Goal: Download file/media

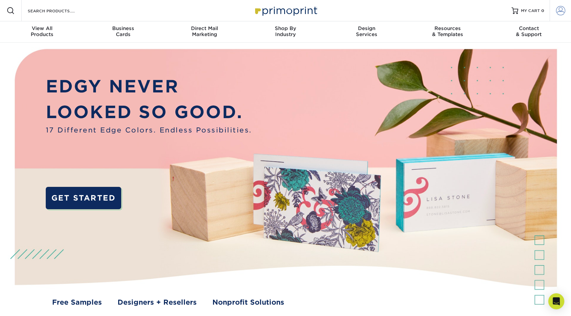
click at [558, 9] on span at bounding box center [560, 10] width 9 height 9
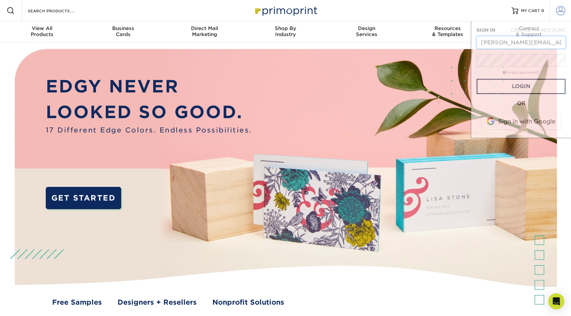
scroll to position [0, 1]
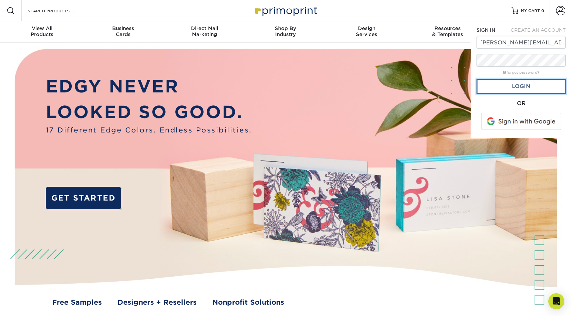
click at [511, 83] on link "Login" at bounding box center [520, 86] width 89 height 15
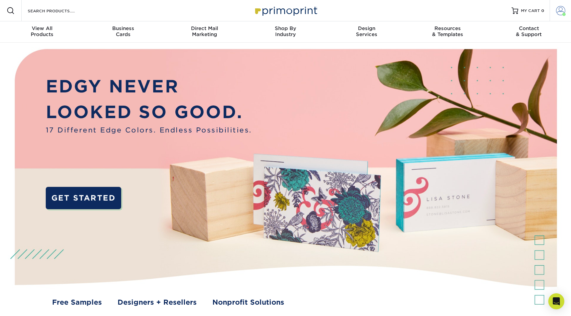
click at [562, 11] on span at bounding box center [560, 10] width 9 height 9
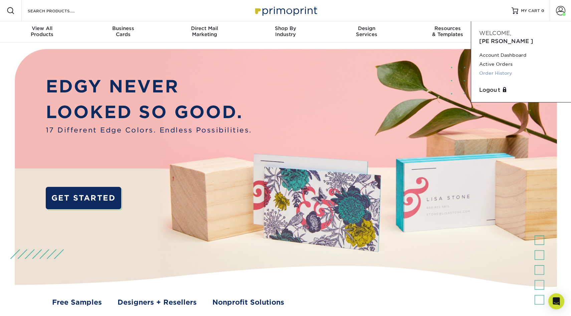
click at [508, 69] on link "Order History" at bounding box center [521, 73] width 84 height 9
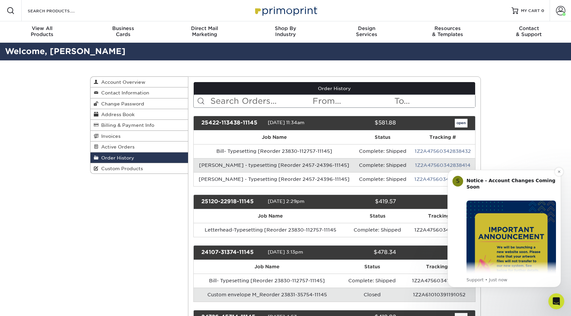
click at [491, 280] on p "Support • Just now" at bounding box center [510, 280] width 89 height 6
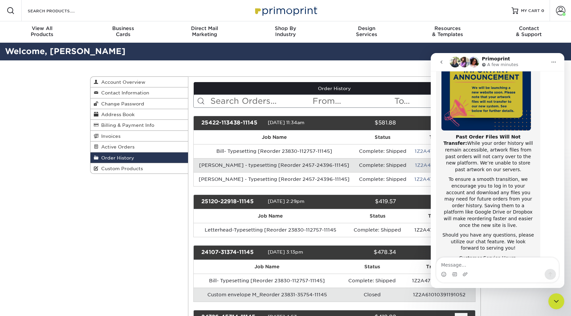
scroll to position [89, 0]
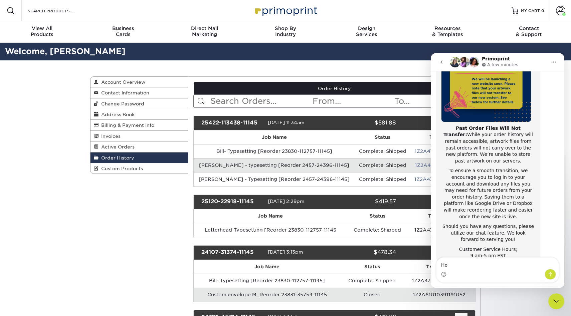
type textarea "H"
type textarea "Thank you for this notice. How do I download my files?"
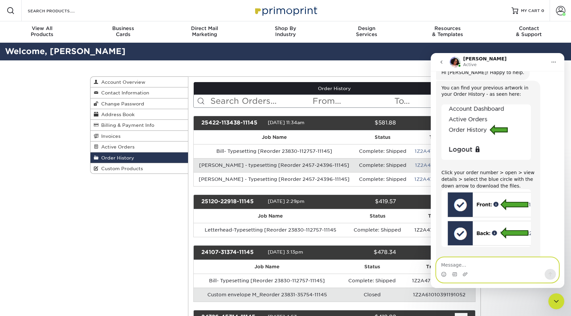
scroll to position [323, 0]
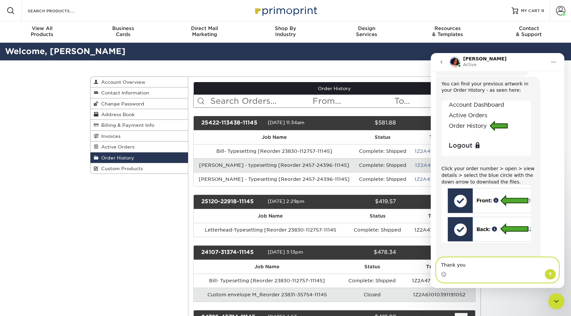
type textarea "Thank you!"
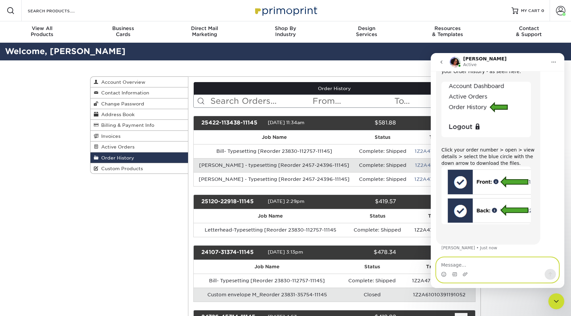
scroll to position [343, 0]
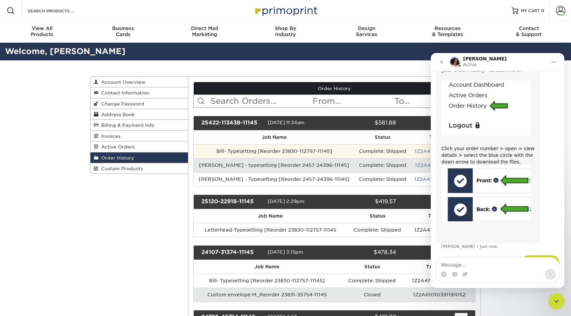
click at [316, 151] on td "Bill- Typesetting [Reorder 23830-112757-11145]" at bounding box center [274, 151] width 161 height 14
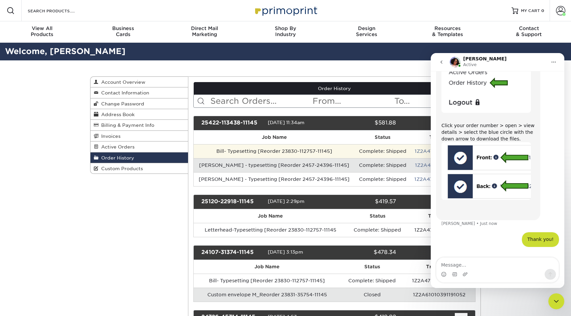
scroll to position [369, 0]
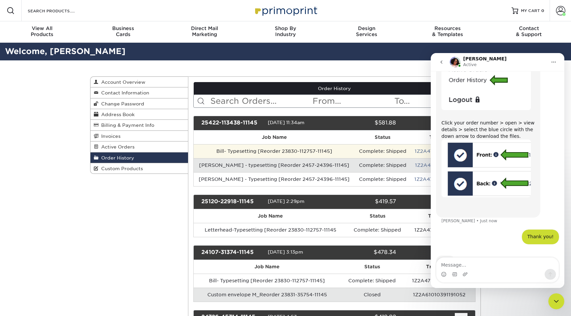
click at [355, 151] on td "Complete: Shipped" at bounding box center [382, 151] width 55 height 14
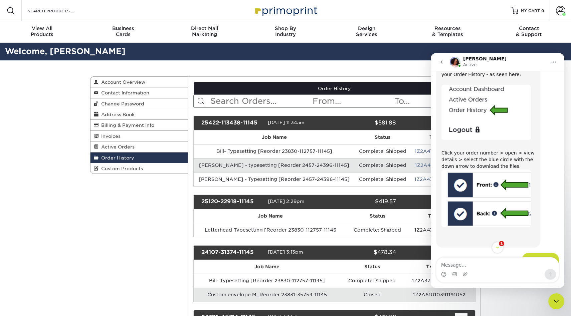
scroll to position [381, 0]
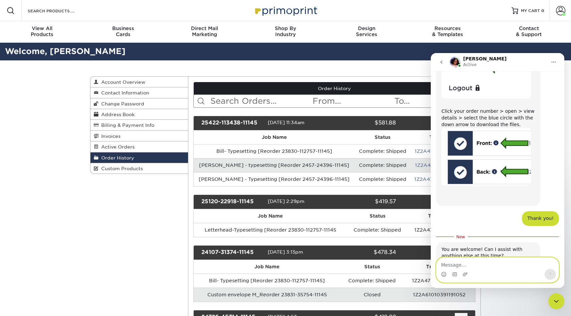
click at [466, 261] on textarea "Message…" at bounding box center [497, 263] width 122 height 11
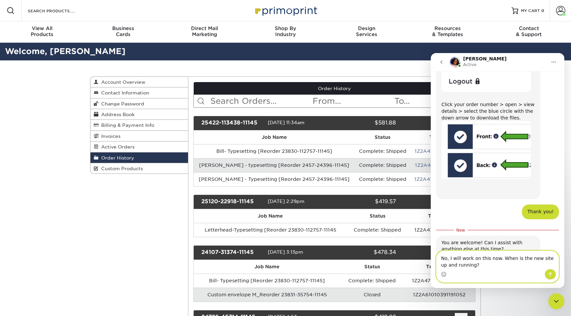
click at [449, 259] on textarea "No, I will work on this now. When is the new site up and running?" at bounding box center [497, 260] width 122 height 18
type textarea "I will work on this now. When is the new site up and running?"
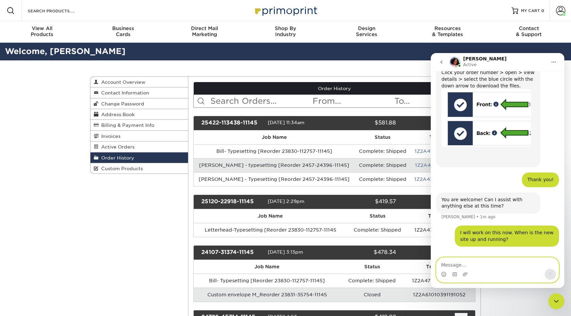
scroll to position [422, 0]
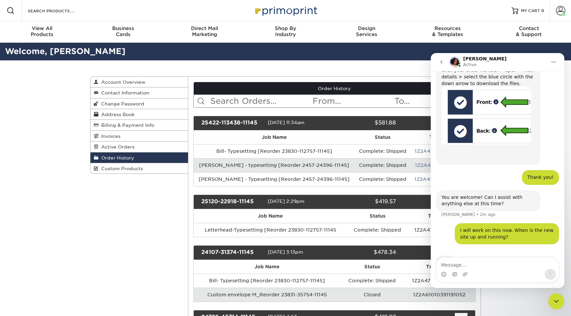
click at [557, 298] on icon "Close Intercom Messenger" at bounding box center [556, 301] width 8 height 8
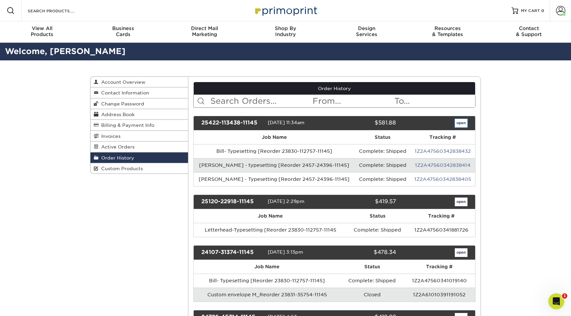
click at [459, 125] on link "open" at bounding box center [461, 123] width 13 height 9
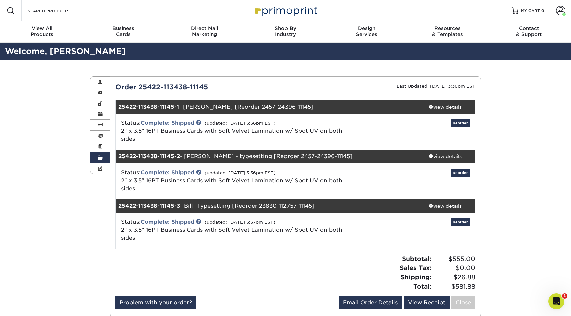
click at [556, 298] on icon "Open Intercom Messenger" at bounding box center [556, 301] width 11 height 11
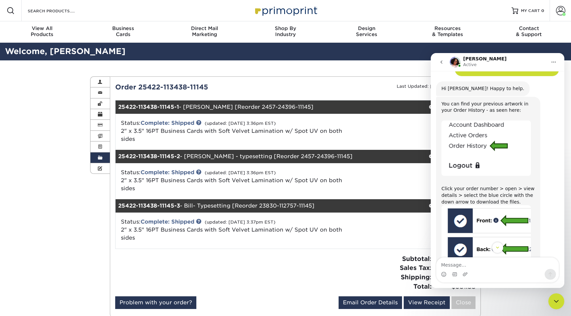
scroll to position [305, 0]
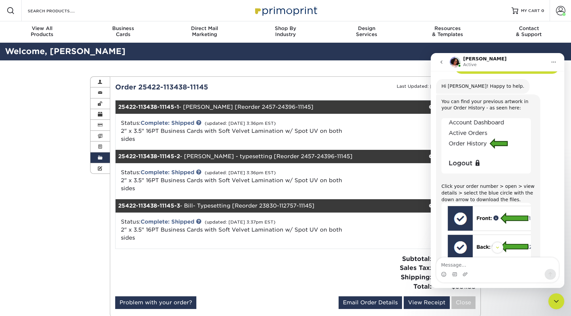
click at [397, 88] on small "Last Updated: 04/24/2025 3:36pm EST" at bounding box center [436, 86] width 79 height 5
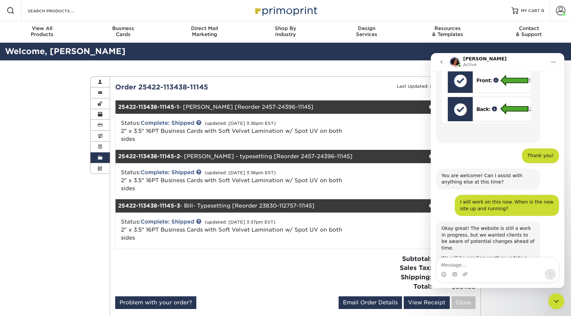
scroll to position [445, 0]
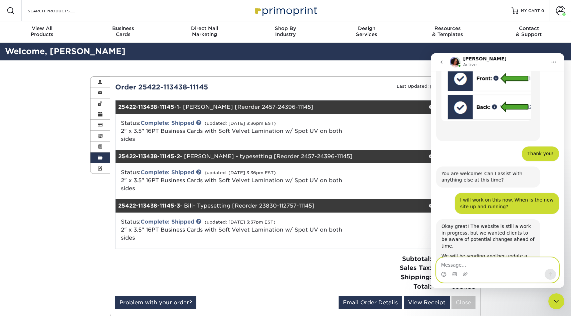
click at [469, 262] on textarea "Message…" at bounding box center [497, 263] width 122 height 11
type textarea "Perfect. Glad to have this early prompt to download"
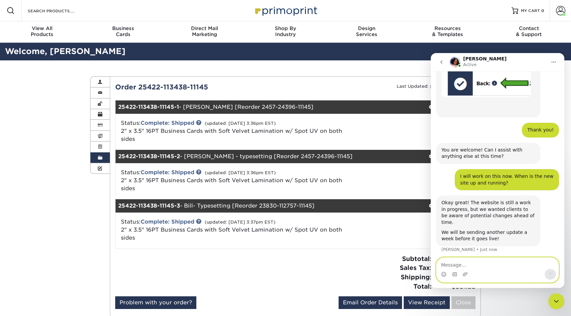
scroll to position [472, 0]
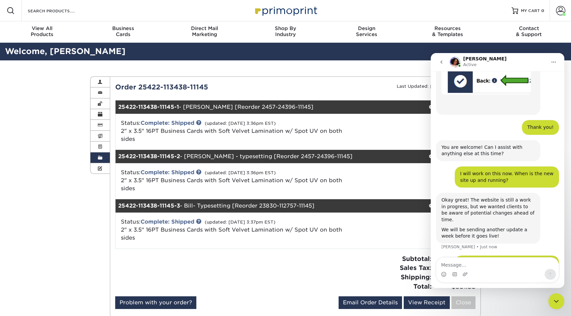
click at [559, 301] on icon "Close Intercom Messenger" at bounding box center [556, 301] width 8 height 8
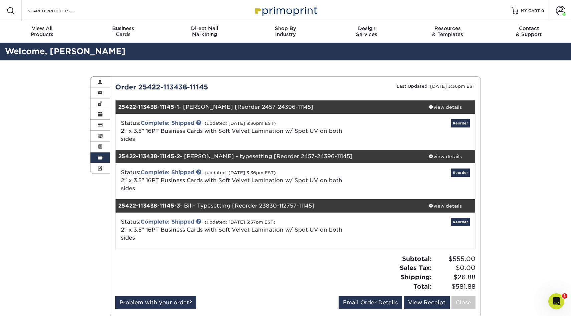
scroll to position [497, 0]
click at [430, 107] on span at bounding box center [431, 106] width 5 height 5
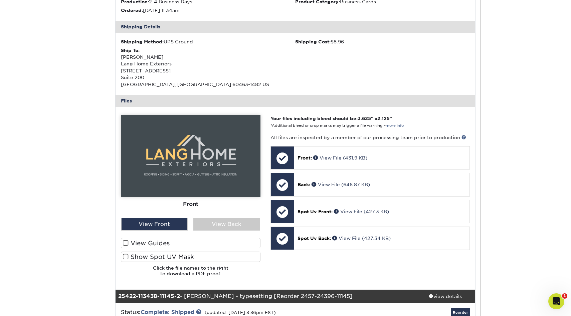
scroll to position [196, 0]
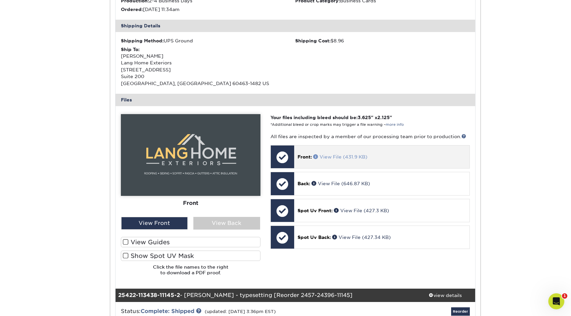
click at [315, 156] on span at bounding box center [316, 156] width 6 height 5
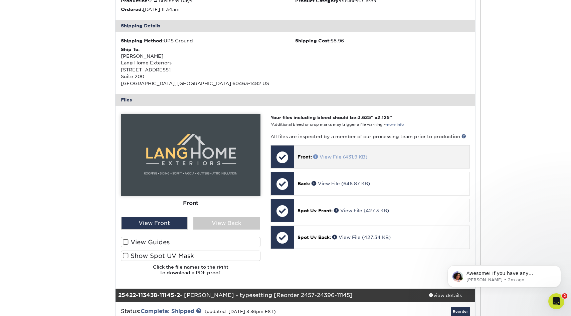
scroll to position [508, 0]
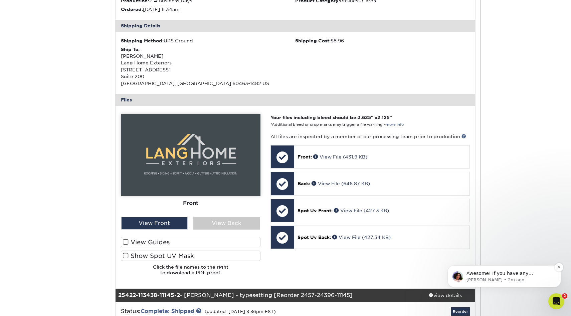
click at [517, 274] on p "Awesome! If you have any additional questions, please feel free to let us know.…" at bounding box center [509, 273] width 86 height 7
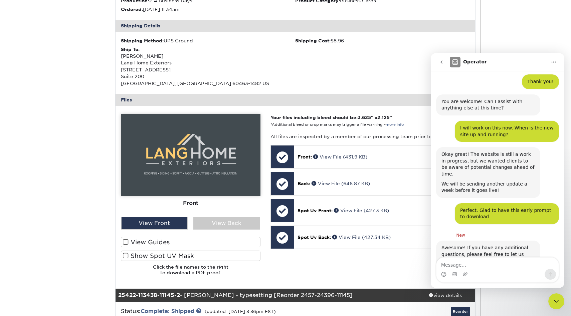
scroll to position [519, 0]
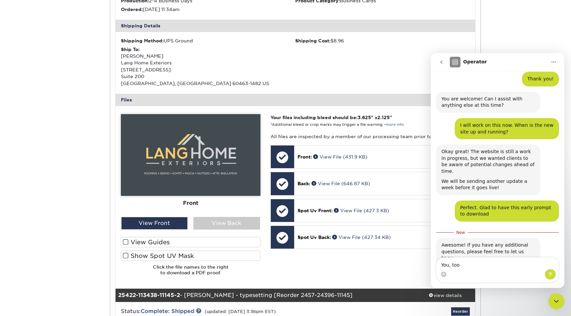
type textarea "You, too!"
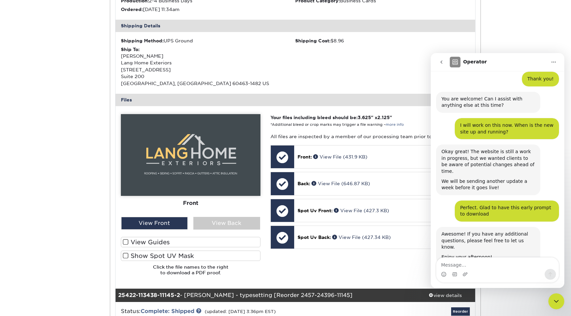
scroll to position [528, 0]
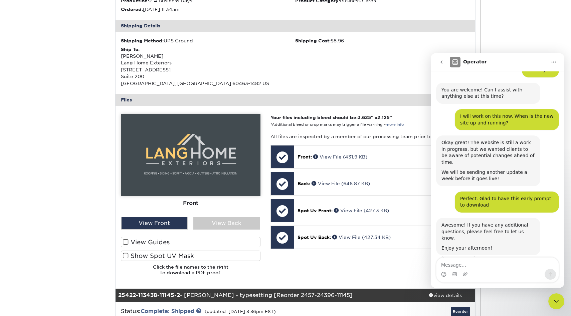
click at [557, 301] on icon "Close Intercom Messenger" at bounding box center [556, 301] width 5 height 3
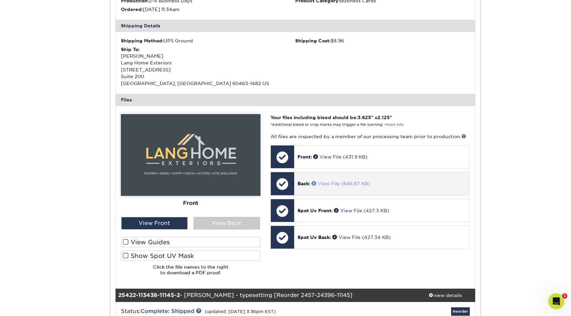
click at [314, 182] on span at bounding box center [314, 183] width 6 height 5
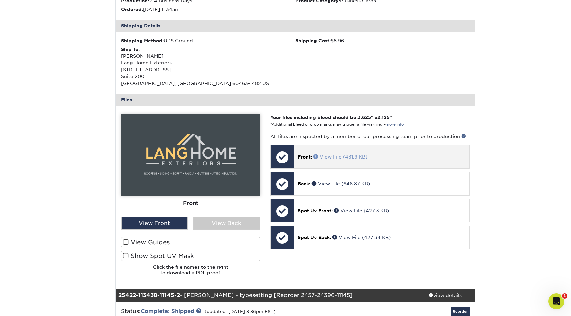
click at [315, 154] on span at bounding box center [316, 156] width 6 height 5
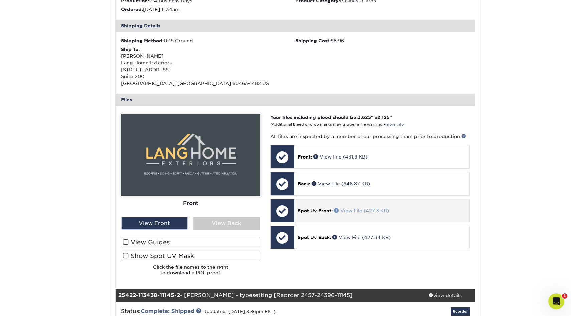
click at [336, 210] on span at bounding box center [337, 210] width 6 height 5
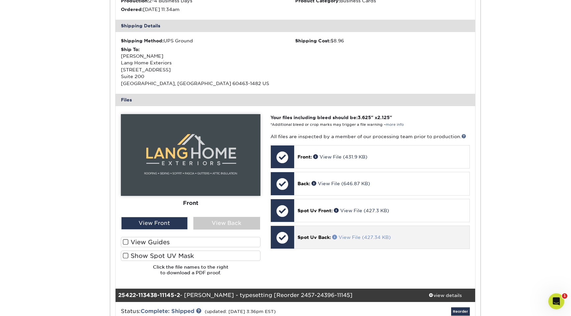
click at [335, 237] on span at bounding box center [335, 237] width 6 height 5
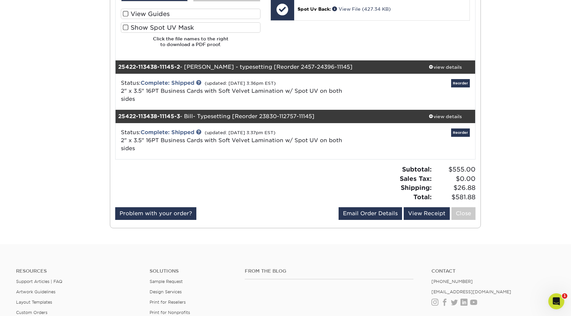
scroll to position [422, 0]
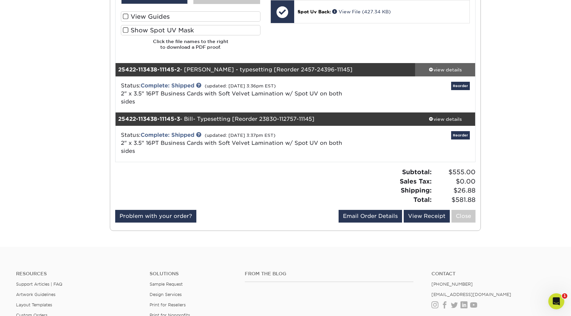
click at [446, 69] on div "view details" at bounding box center [445, 69] width 60 height 7
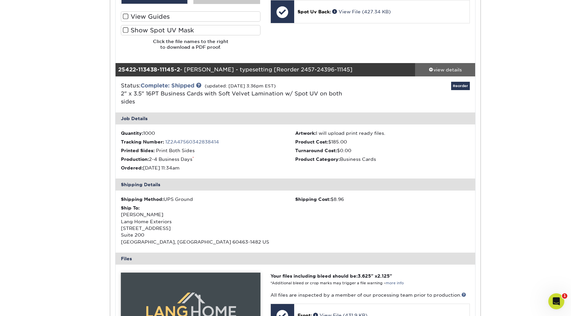
click at [447, 68] on div "view details" at bounding box center [445, 69] width 60 height 7
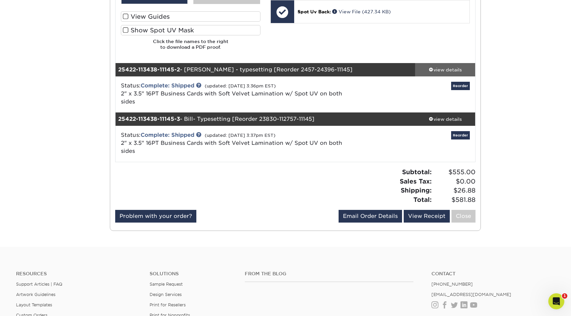
click at [447, 68] on div "view details" at bounding box center [445, 69] width 60 height 7
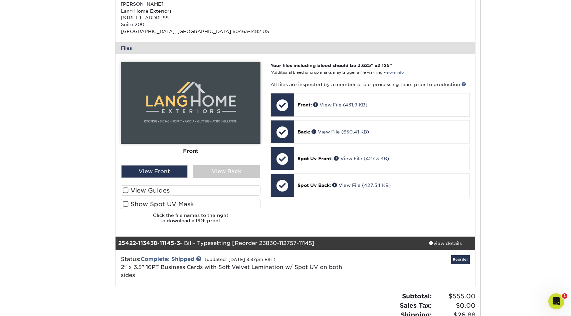
scroll to position [659, 0]
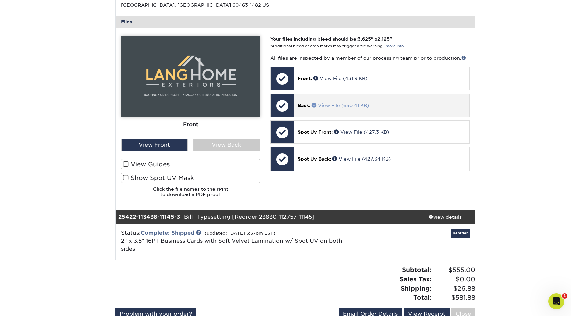
click at [314, 104] on span at bounding box center [314, 105] width 6 height 5
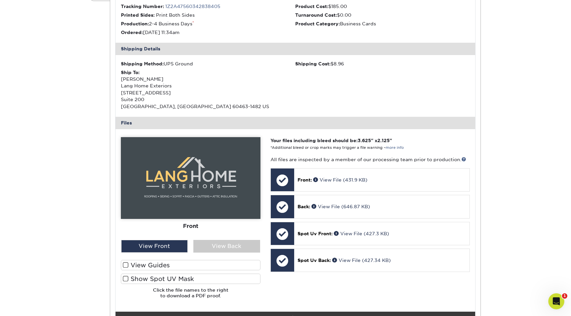
scroll to position [0, 0]
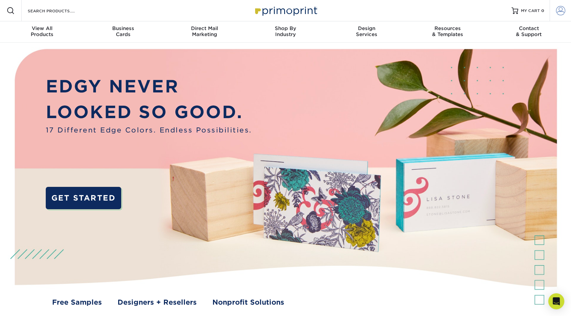
click at [561, 9] on span at bounding box center [560, 10] width 9 height 9
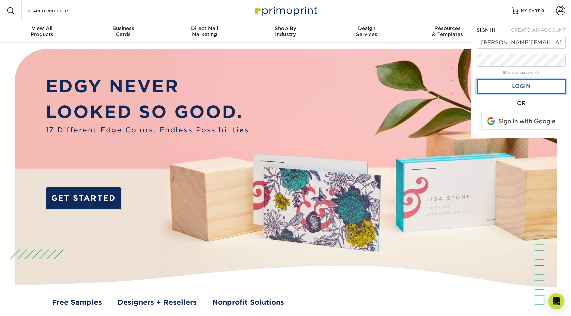
click at [530, 83] on link "Login" at bounding box center [520, 86] width 89 height 15
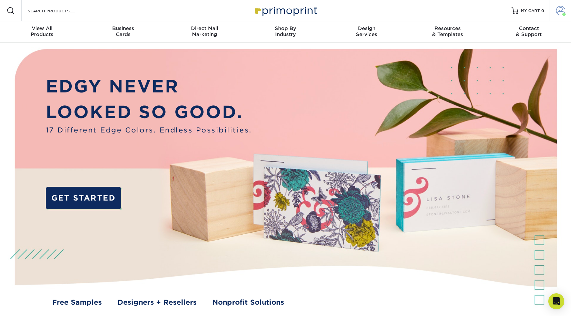
click at [561, 7] on span at bounding box center [560, 10] width 9 height 9
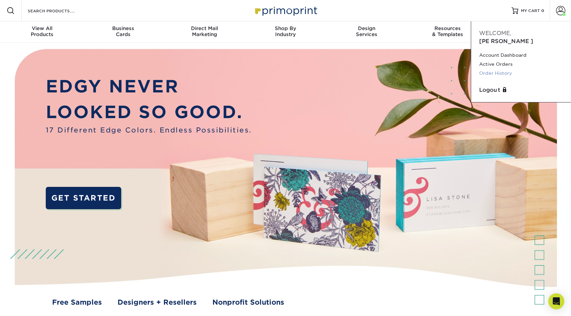
click at [507, 69] on link "Order History" at bounding box center [521, 73] width 84 height 9
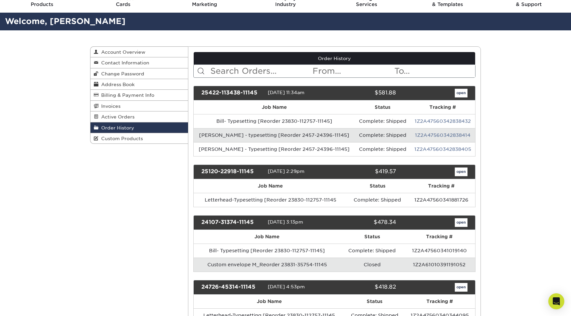
scroll to position [31, 0]
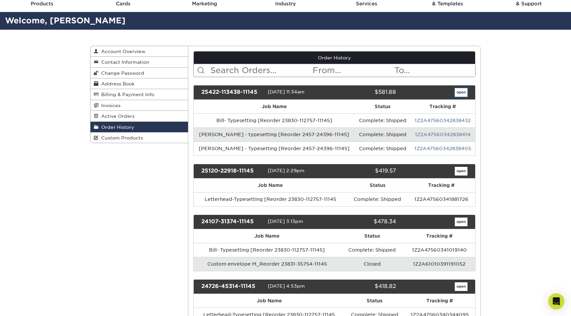
click at [460, 91] on link "open" at bounding box center [461, 92] width 13 height 9
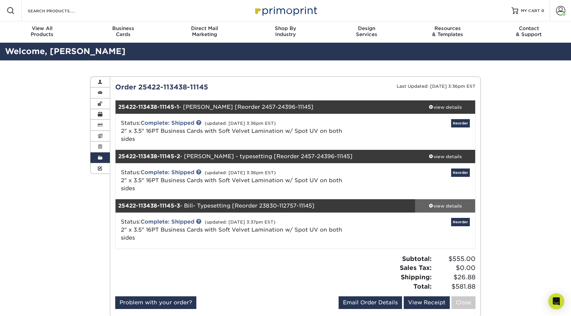
click at [441, 205] on div "view details" at bounding box center [445, 206] width 60 height 7
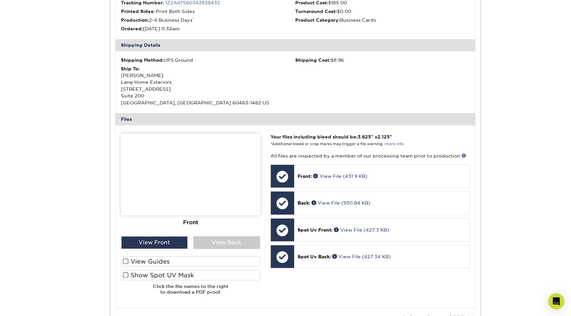
scroll to position [277, 0]
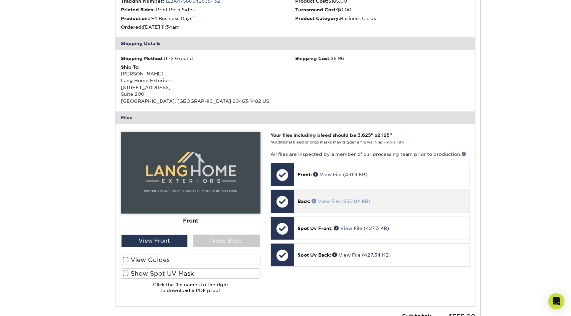
click at [314, 200] on span at bounding box center [314, 201] width 6 height 5
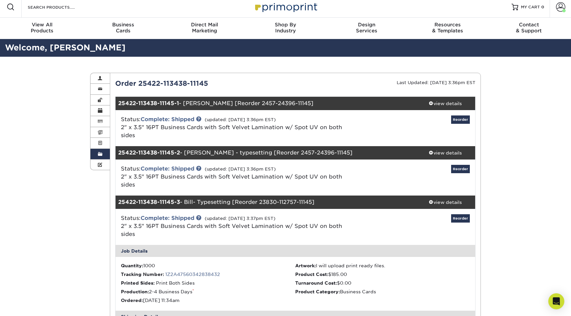
scroll to position [1, 0]
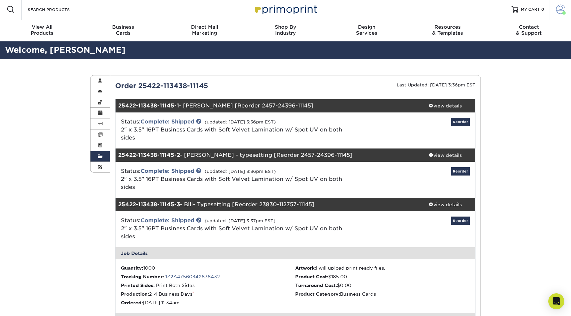
click at [561, 9] on span at bounding box center [560, 9] width 9 height 9
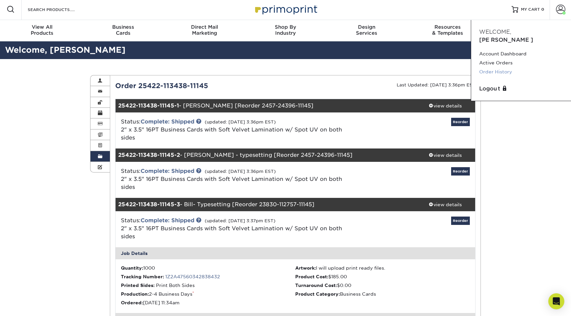
click at [514, 67] on link "Order History" at bounding box center [521, 71] width 84 height 9
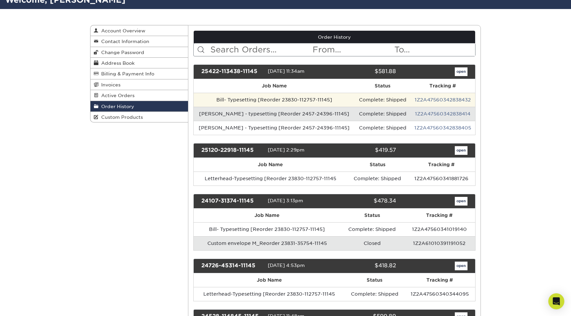
scroll to position [74, 0]
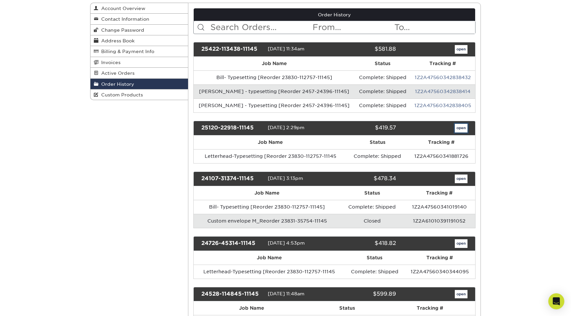
click at [459, 128] on link "open" at bounding box center [461, 128] width 13 height 9
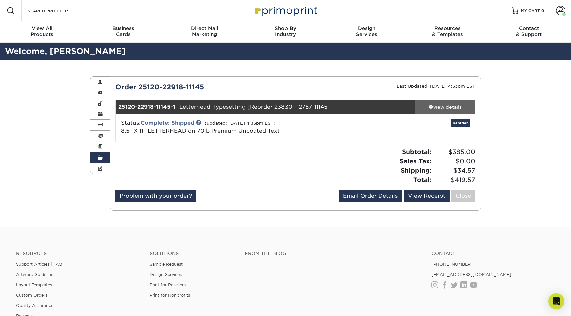
click at [449, 106] on div "view details" at bounding box center [445, 107] width 60 height 7
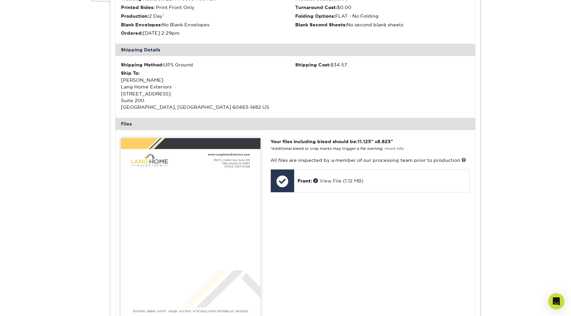
scroll to position [173, 0]
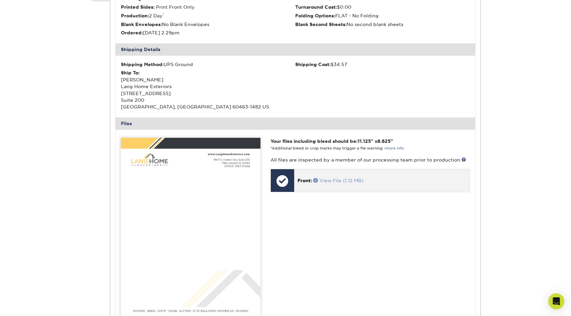
click at [316, 179] on span at bounding box center [316, 180] width 6 height 5
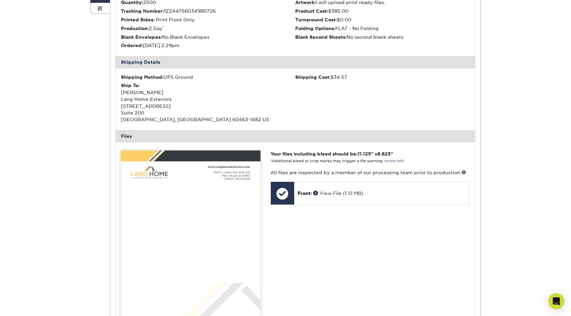
scroll to position [0, 0]
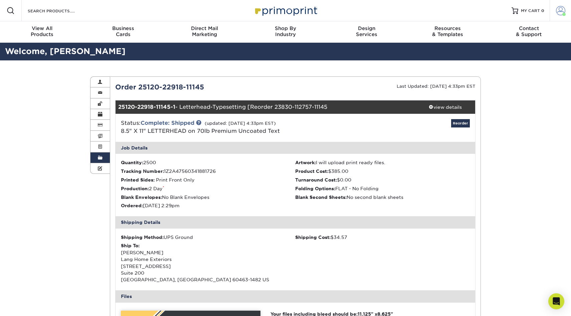
click at [559, 12] on span at bounding box center [560, 10] width 9 height 9
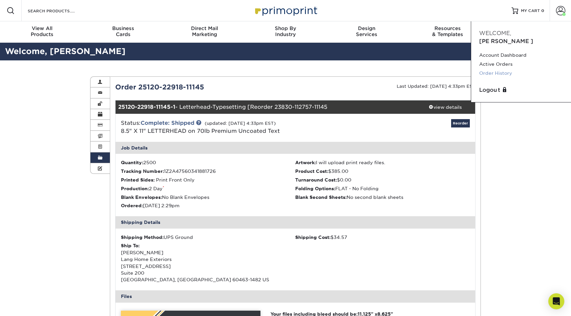
click at [516, 69] on link "Order History" at bounding box center [521, 73] width 84 height 9
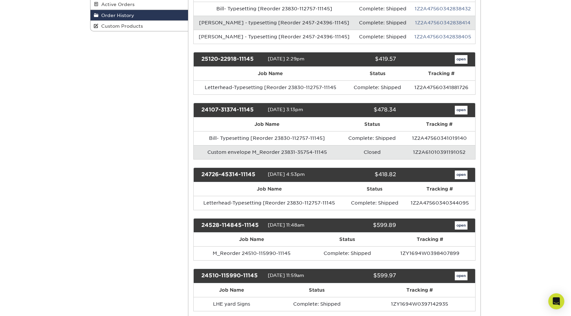
scroll to position [143, 0]
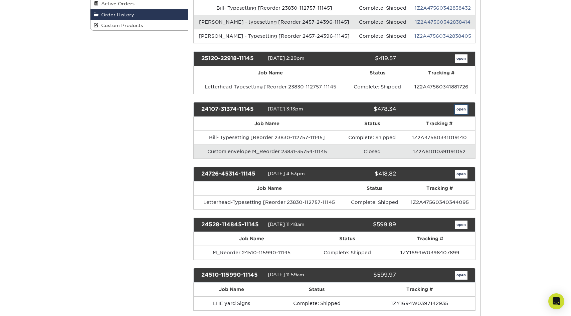
click at [458, 109] on link "open" at bounding box center [461, 109] width 13 height 9
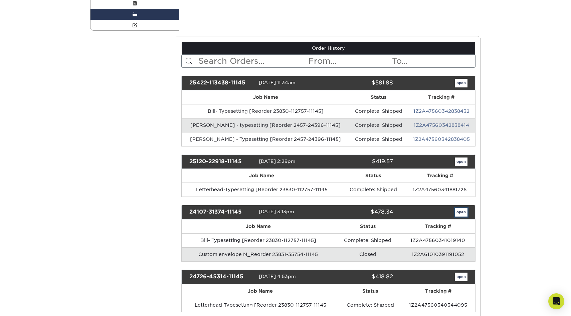
scroll to position [0, 0]
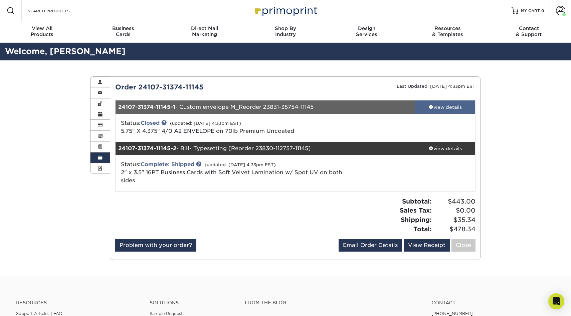
click at [445, 105] on div "view details" at bounding box center [445, 107] width 60 height 7
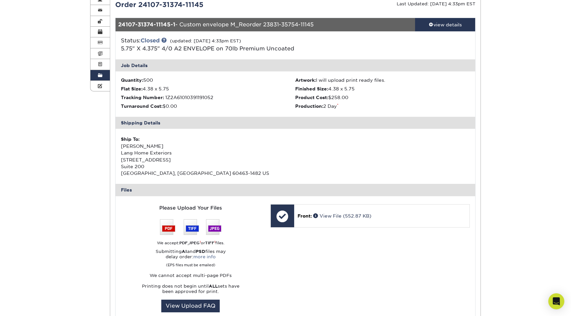
scroll to position [83, 0]
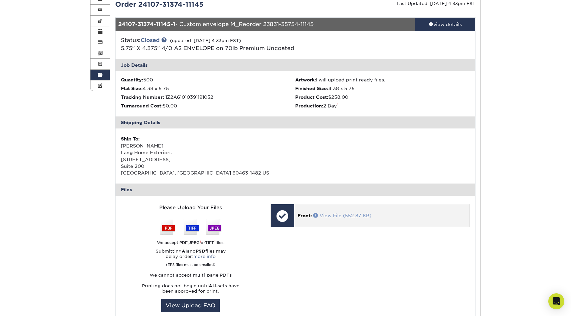
click at [315, 214] on span at bounding box center [316, 215] width 6 height 5
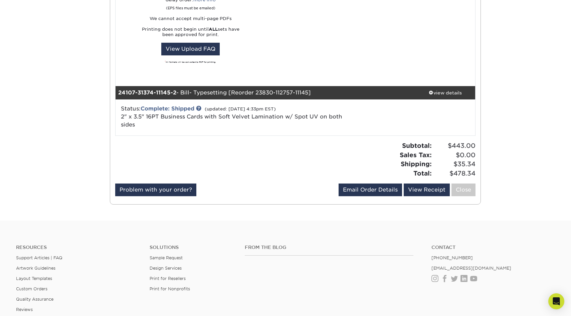
scroll to position [339, 0]
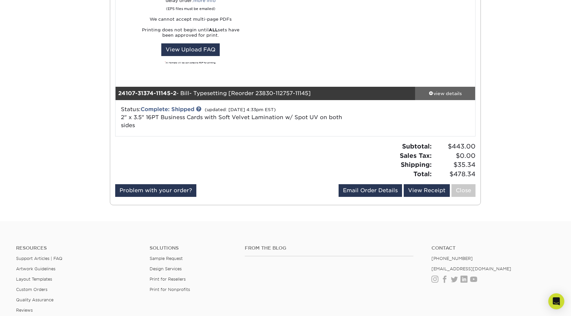
click at [449, 93] on div "view details" at bounding box center [445, 93] width 60 height 7
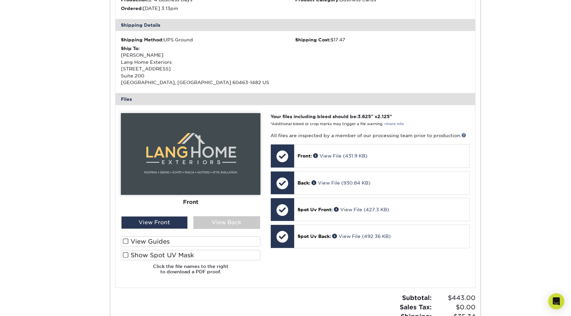
scroll to position [524, 0]
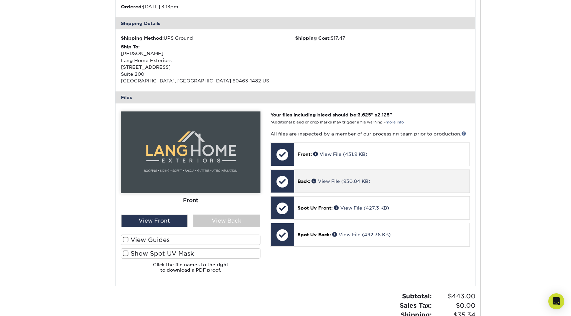
click at [288, 182] on div at bounding box center [282, 181] width 23 height 23
click at [282, 180] on div at bounding box center [282, 181] width 23 height 23
click at [333, 181] on link "View File (930.84 KB)" at bounding box center [340, 181] width 59 height 5
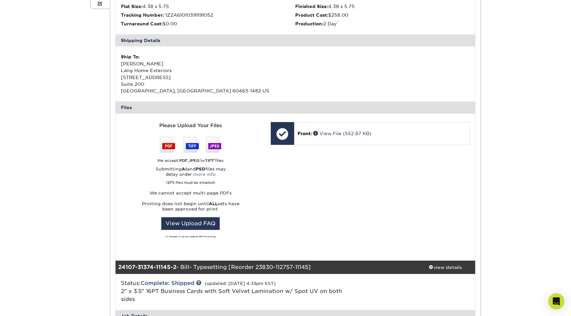
scroll to position [0, 0]
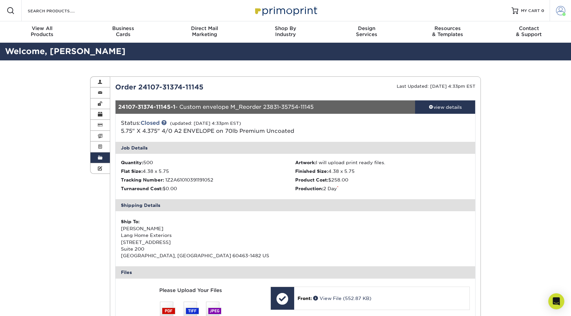
click at [559, 7] on span at bounding box center [560, 10] width 9 height 9
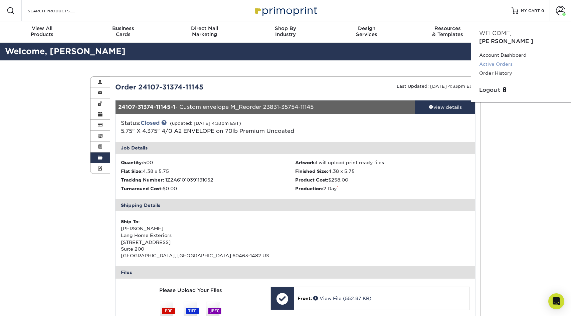
click at [510, 60] on link "Active Orders" at bounding box center [521, 64] width 84 height 9
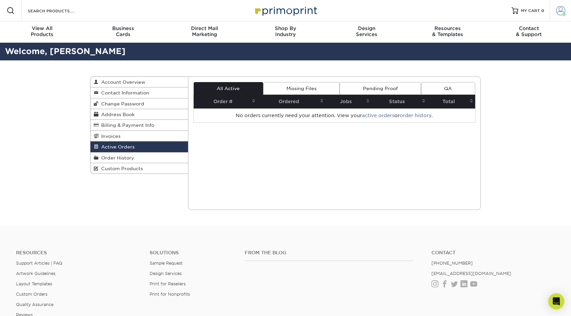
click at [559, 9] on span at bounding box center [560, 10] width 9 height 9
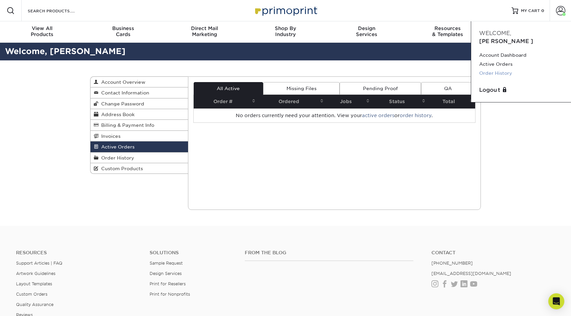
click at [506, 69] on link "Order History" at bounding box center [521, 73] width 84 height 9
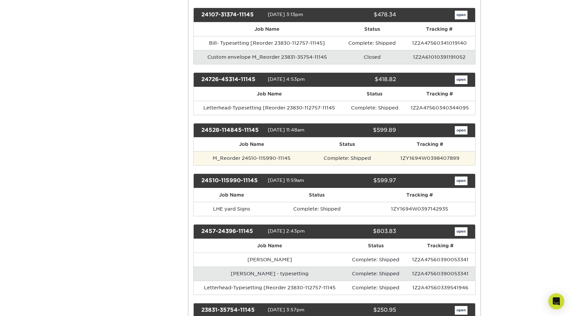
scroll to position [237, 0]
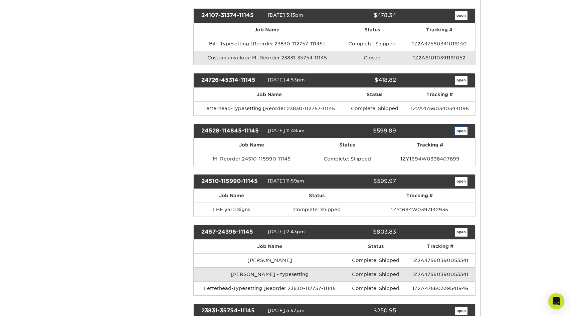
click at [460, 130] on link "open" at bounding box center [461, 131] width 13 height 9
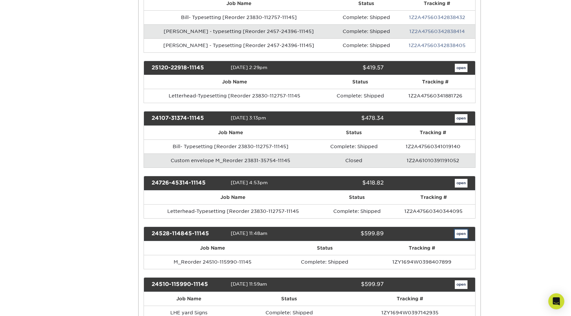
scroll to position [0, 0]
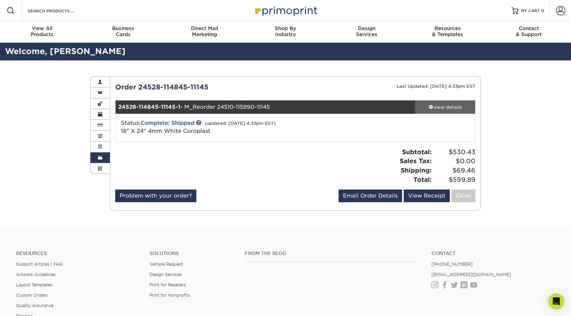
click at [449, 107] on div "view details" at bounding box center [445, 107] width 60 height 7
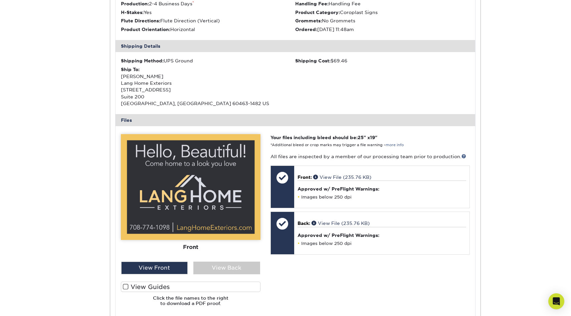
scroll to position [192, 0]
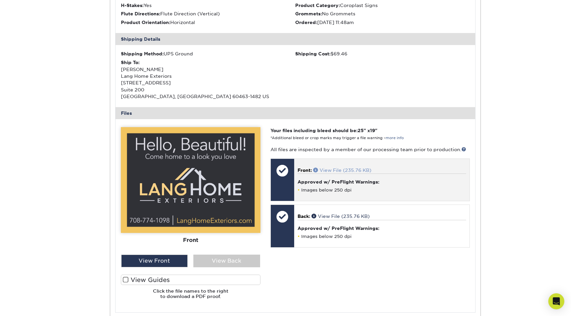
click at [316, 169] on span at bounding box center [316, 170] width 6 height 5
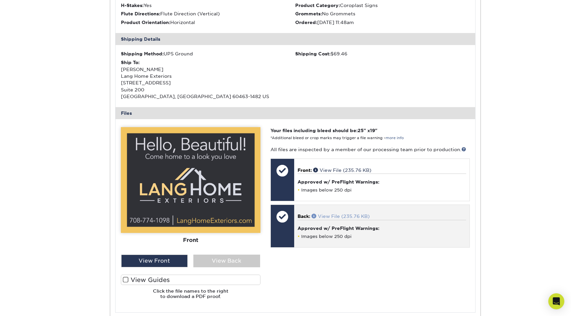
click at [334, 215] on link "View File (235.76 KB)" at bounding box center [340, 216] width 58 height 5
click at [314, 215] on span at bounding box center [314, 216] width 6 height 5
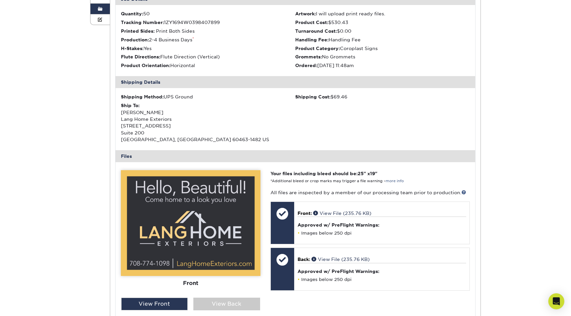
scroll to position [0, 0]
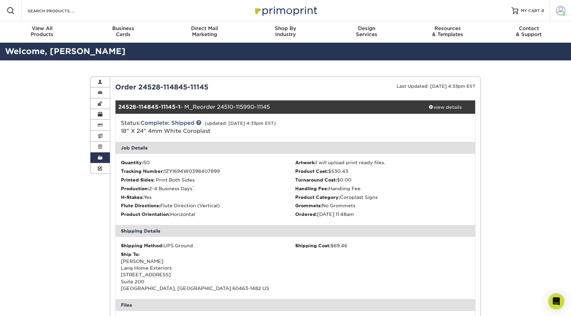
click at [558, 9] on span at bounding box center [560, 10] width 9 height 9
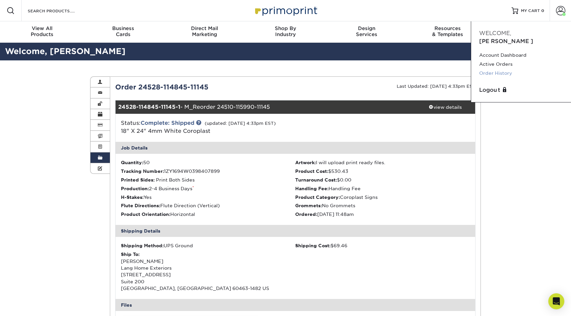
click at [508, 69] on link "Order History" at bounding box center [521, 73] width 84 height 9
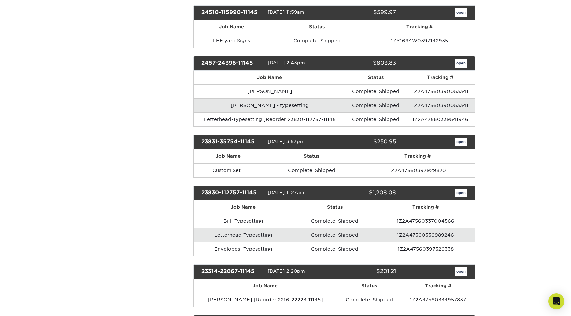
scroll to position [409, 0]
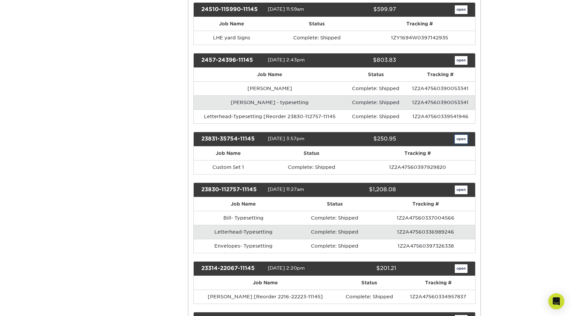
click at [461, 140] on link "open" at bounding box center [461, 139] width 13 height 9
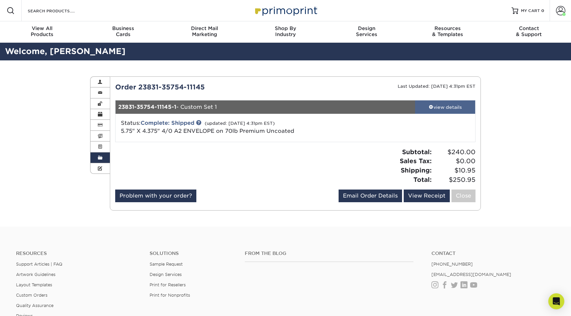
click at [447, 106] on div "view details" at bounding box center [445, 107] width 60 height 7
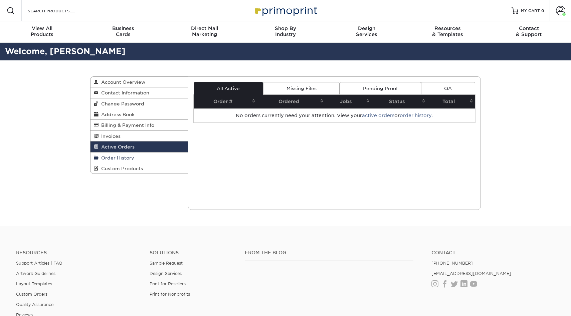
click at [169, 160] on link "Order History" at bounding box center [138, 158] width 97 height 11
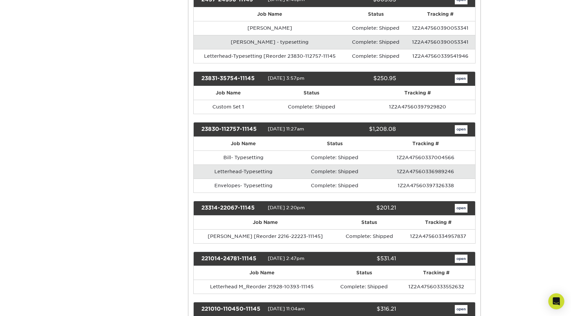
scroll to position [462, 0]
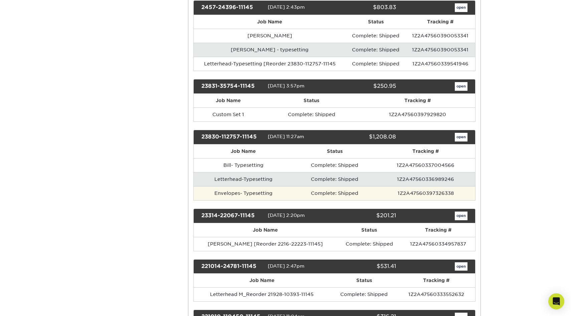
click at [341, 193] on td "Complete: Shipped" at bounding box center [334, 193] width 83 height 14
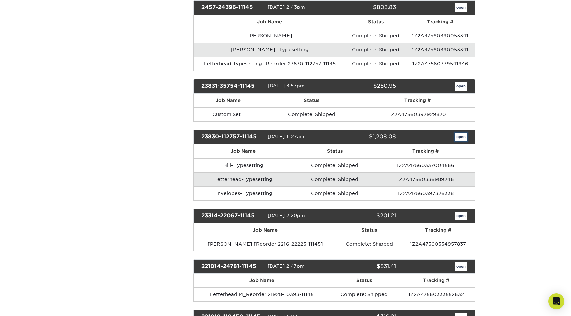
click at [461, 135] on link "open" at bounding box center [461, 137] width 13 height 9
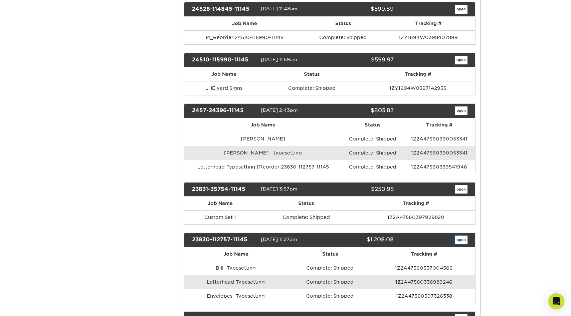
scroll to position [0, 0]
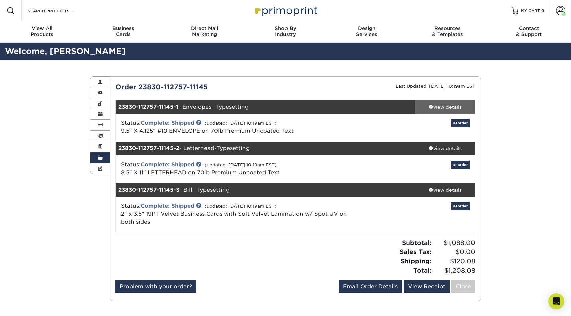
click at [442, 106] on div "view details" at bounding box center [445, 107] width 60 height 7
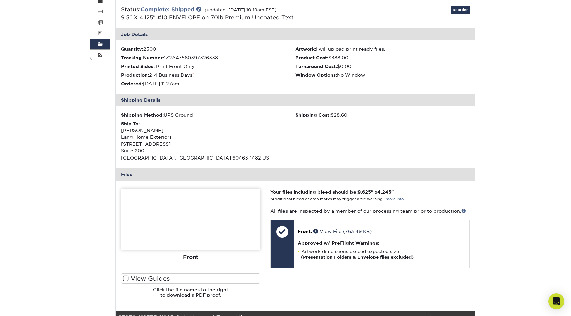
scroll to position [115, 0]
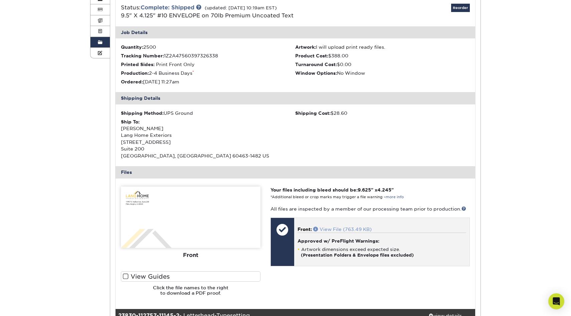
click at [315, 228] on span at bounding box center [316, 229] width 6 height 5
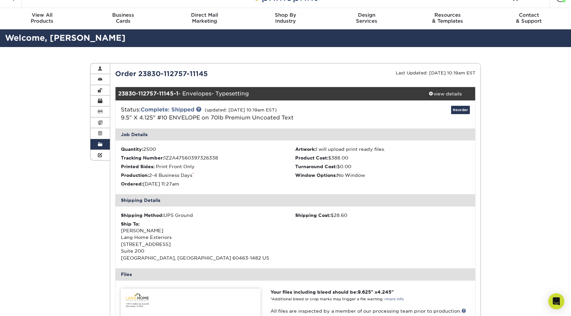
scroll to position [0, 0]
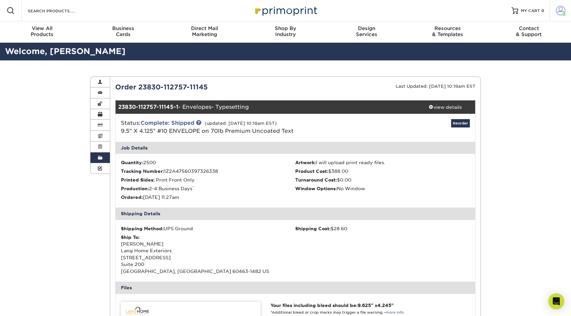
click at [558, 11] on span at bounding box center [560, 10] width 9 height 9
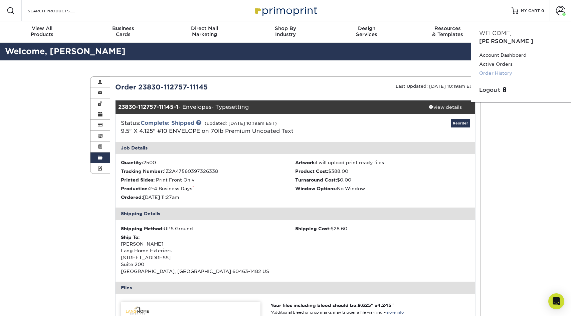
click at [484, 69] on link "Order History" at bounding box center [521, 73] width 84 height 9
